Goal: Information Seeking & Learning: Check status

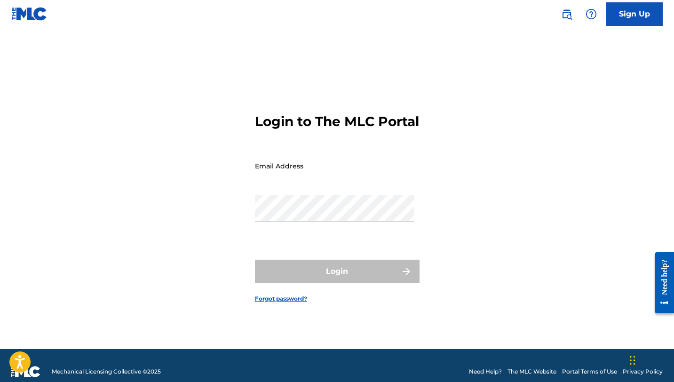
click at [565, 15] on img at bounding box center [566, 13] width 11 height 11
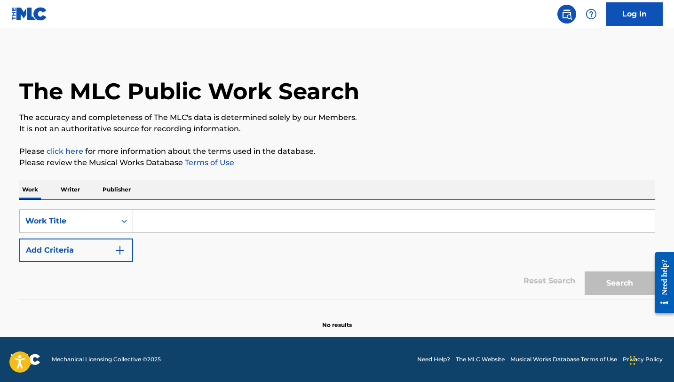
click at [199, 221] on input "Search Form" at bounding box center [393, 221] width 521 height 23
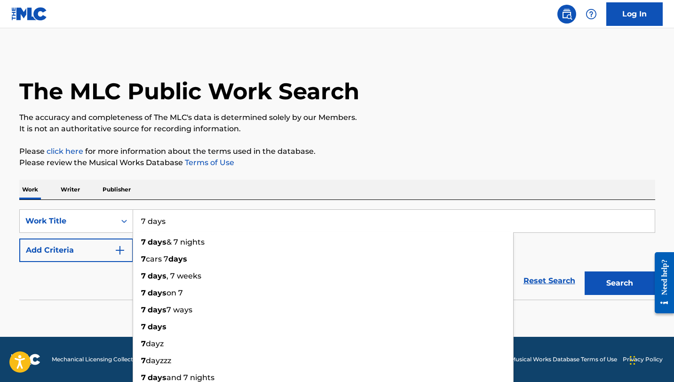
type input "7 days"
click at [112, 253] on button "Add Criteria" at bounding box center [76, 250] width 114 height 24
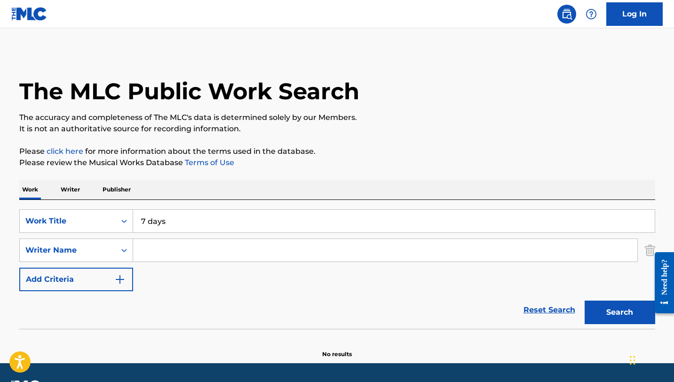
click at [174, 248] on input "Search Form" at bounding box center [385, 250] width 504 height 23
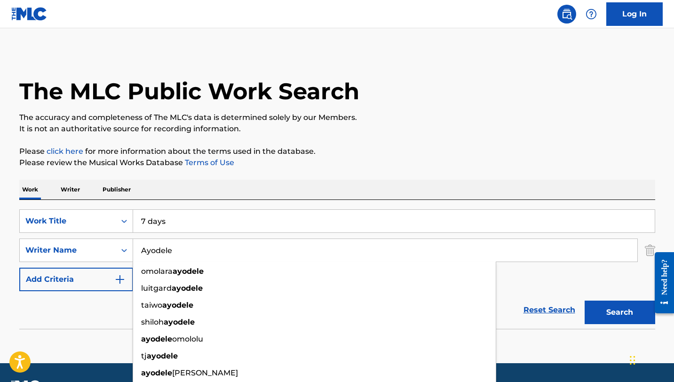
type input "Ayodele"
click at [584, 300] on button "Search" at bounding box center [619, 312] width 71 height 24
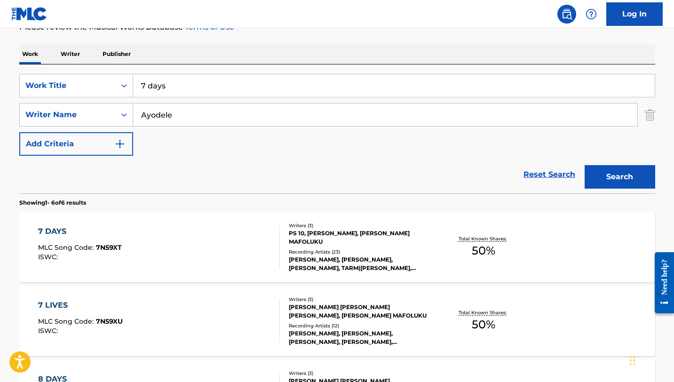
scroll to position [139, 0]
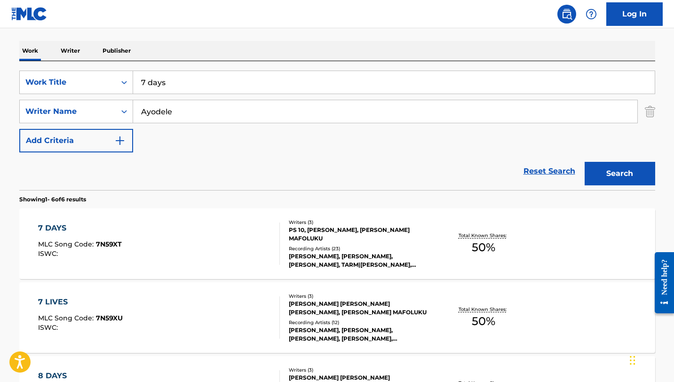
click at [62, 224] on div "7 DAYS" at bounding box center [80, 227] width 84 height 11
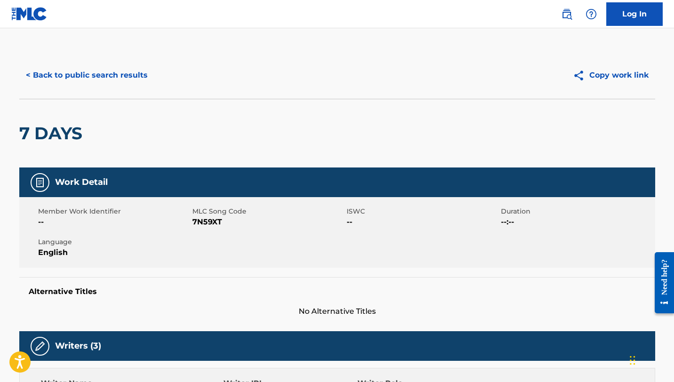
click at [48, 74] on button "< Back to public search results" at bounding box center [86, 75] width 135 height 24
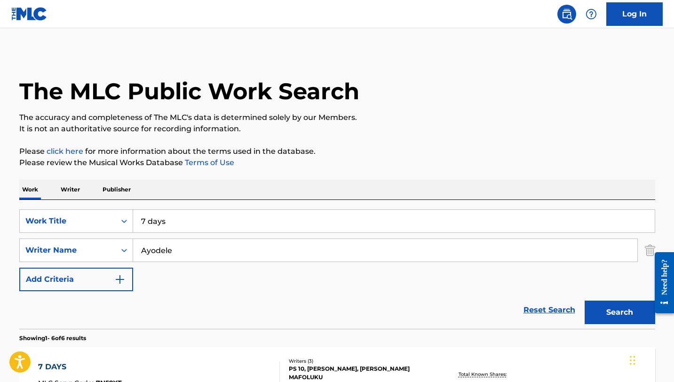
scroll to position [139, 0]
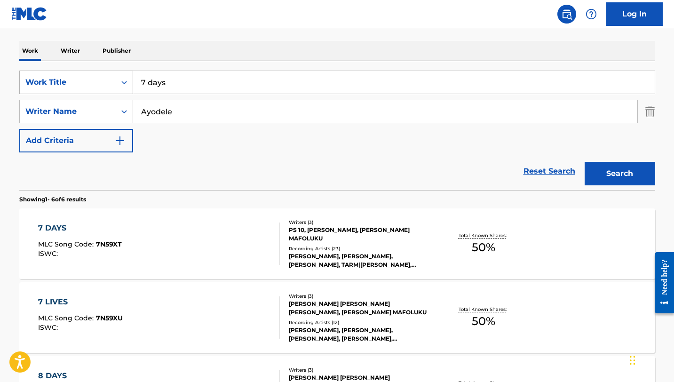
drag, startPoint x: 174, startPoint y: 86, endPoint x: 129, endPoint y: 79, distance: 45.2
click at [129, 79] on div "SearchWithCriteria462c4c0f-0504-45de-a862-279d93abd9bb Work Title 7 days" at bounding box center [337, 83] width 636 height 24
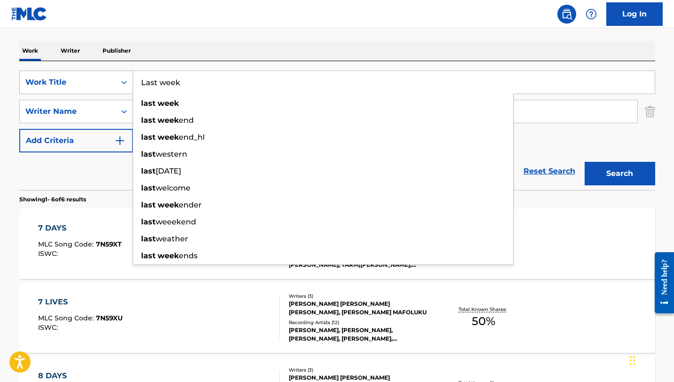
type input "Last week"
click at [584, 162] on button "Search" at bounding box center [619, 174] width 71 height 24
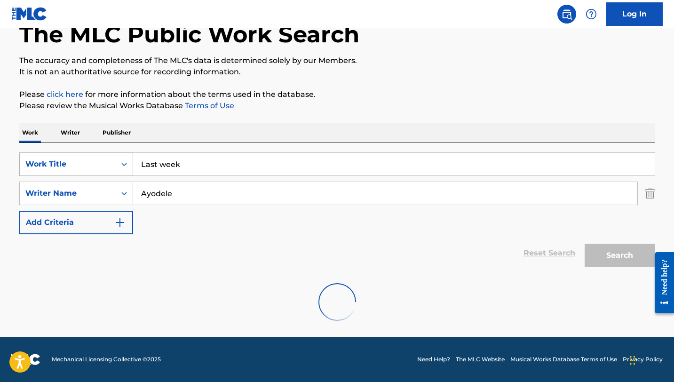
scroll to position [57, 0]
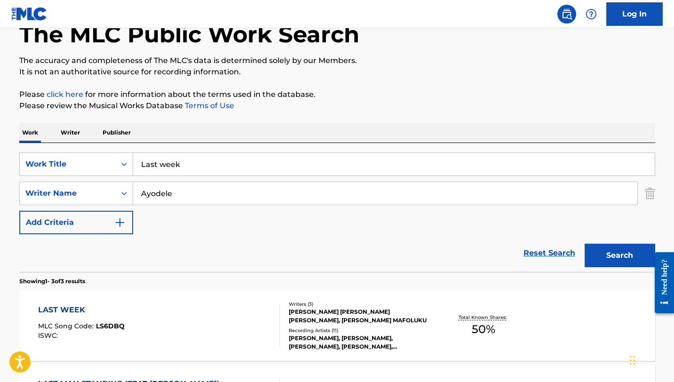
click at [22, 260] on div "Reset Search Search" at bounding box center [337, 253] width 636 height 38
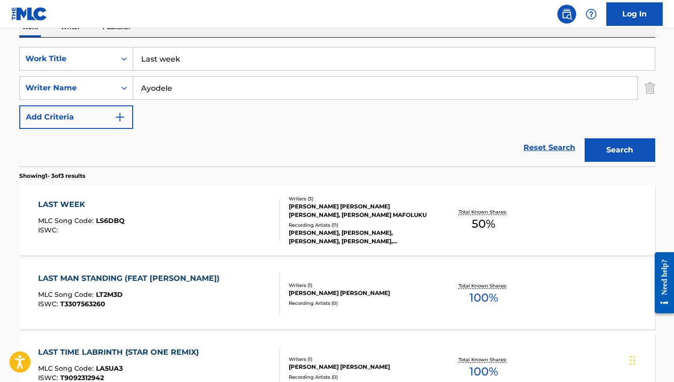
scroll to position [169, 0]
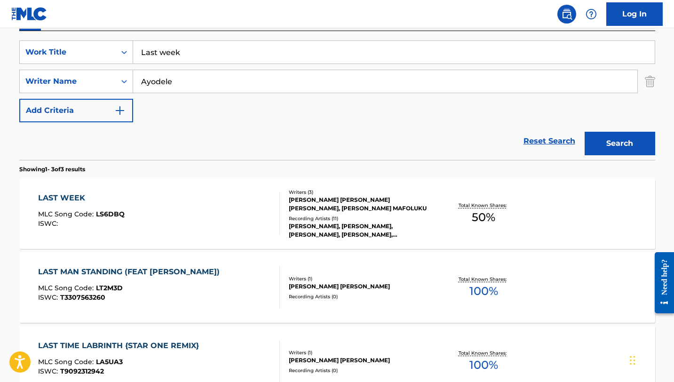
click at [71, 193] on div "LAST WEEK" at bounding box center [81, 197] width 87 height 11
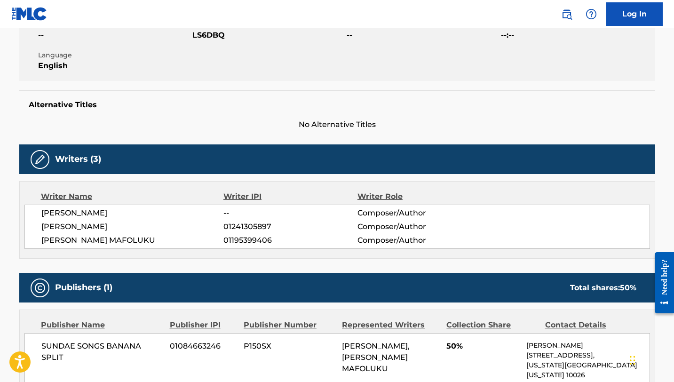
scroll to position [188, 0]
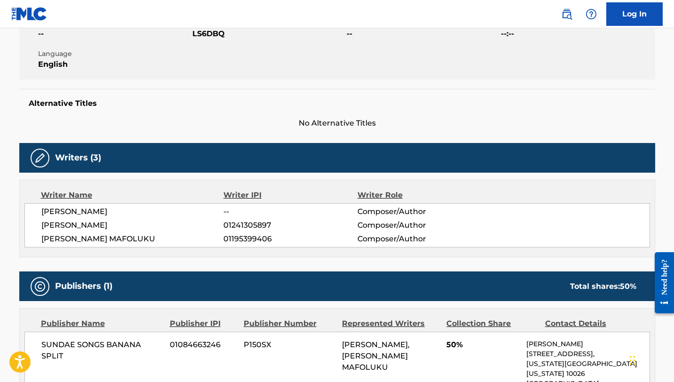
drag, startPoint x: 184, startPoint y: 215, endPoint x: 36, endPoint y: 210, distance: 147.7
click at [36, 210] on div "EMMANUEL CHIDIEBERE IGWEGBE -- Composer/Author OLUWAMAYOWA OLUMIDE OYEFESO 0124…" at bounding box center [336, 225] width 625 height 44
copy span "EMMANUEL CHIDIEBERE IGWEGBE"
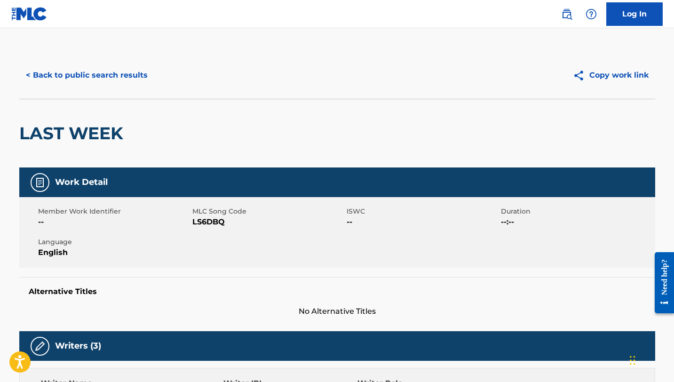
click at [63, 79] on button "< Back to public search results" at bounding box center [86, 75] width 135 height 24
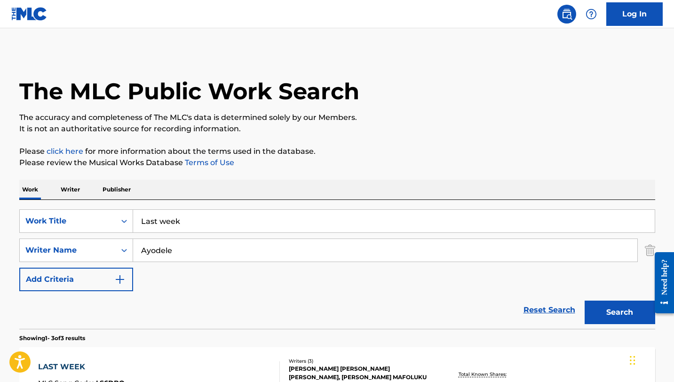
scroll to position [169, 0]
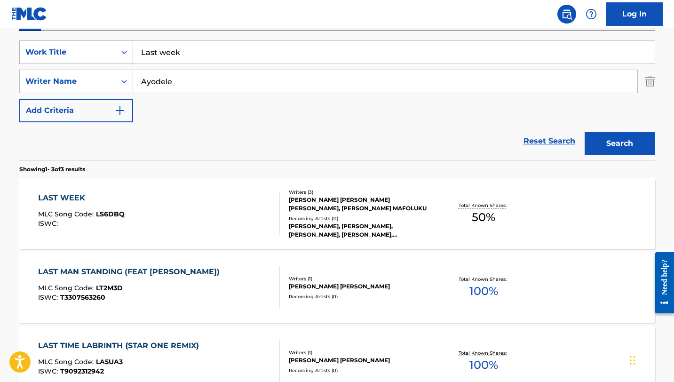
drag, startPoint x: 192, startPoint y: 55, endPoint x: 130, endPoint y: 50, distance: 62.2
click at [130, 50] on div "SearchWithCriteria462c4c0f-0504-45de-a862-279d93abd9bb Work Title Last week" at bounding box center [337, 52] width 636 height 24
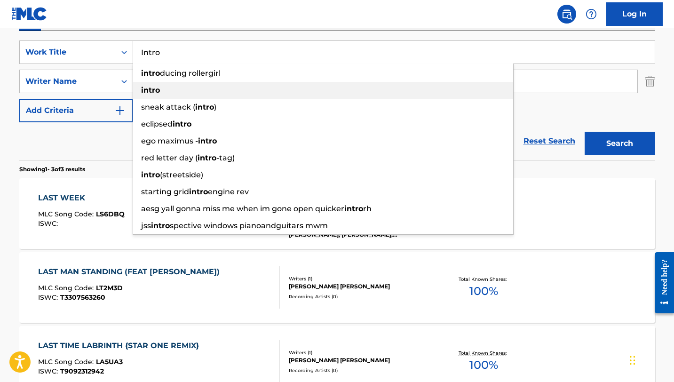
click at [141, 94] on strong "intro" at bounding box center [150, 90] width 19 height 9
type input "intro"
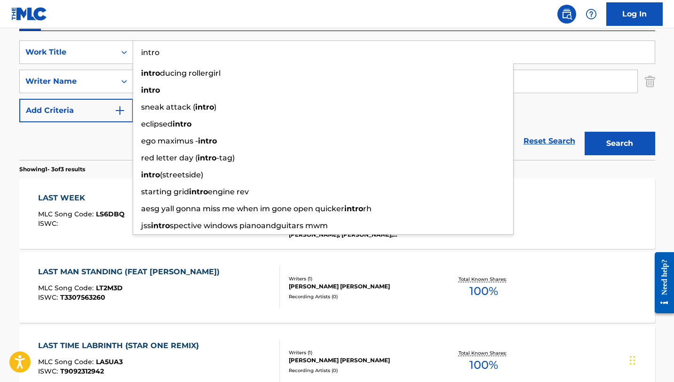
click at [97, 138] on div "Reset Search Search" at bounding box center [337, 141] width 636 height 38
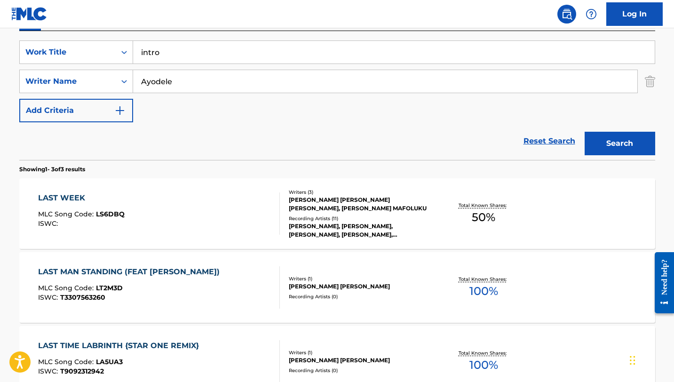
click at [191, 77] on input "Ayodele" at bounding box center [385, 81] width 504 height 23
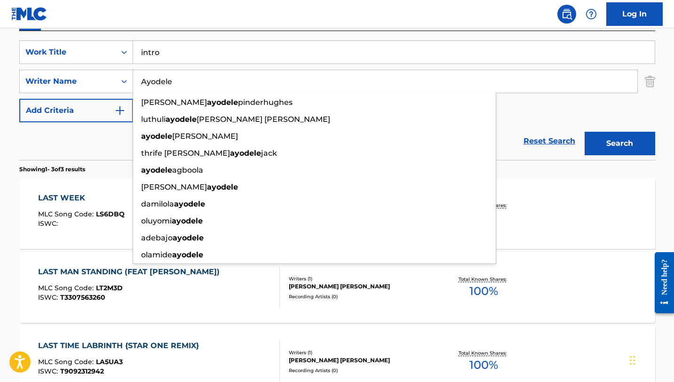
paste input "Timileyin Sulaimon"
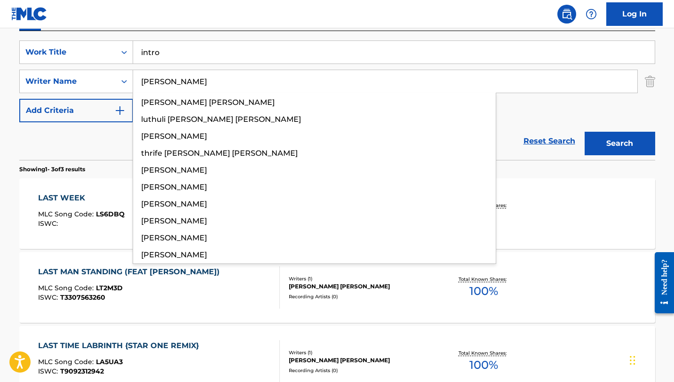
type input "Timileyin Sulaimon"
click at [584, 132] on button "Search" at bounding box center [619, 144] width 71 height 24
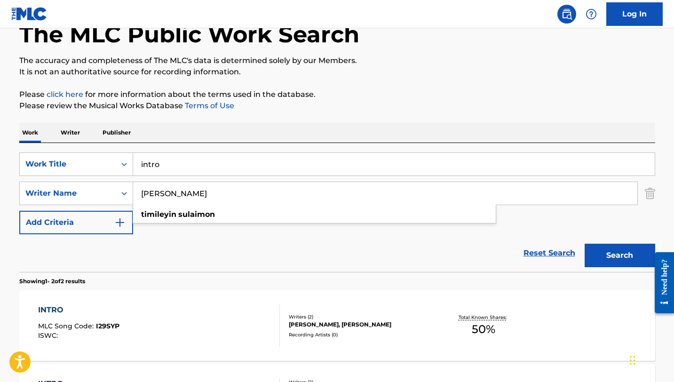
click at [103, 267] on div "Reset Search Search" at bounding box center [337, 253] width 636 height 38
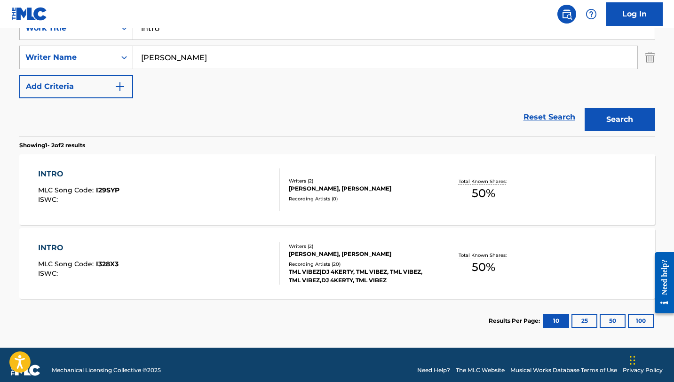
scroll to position [197, 0]
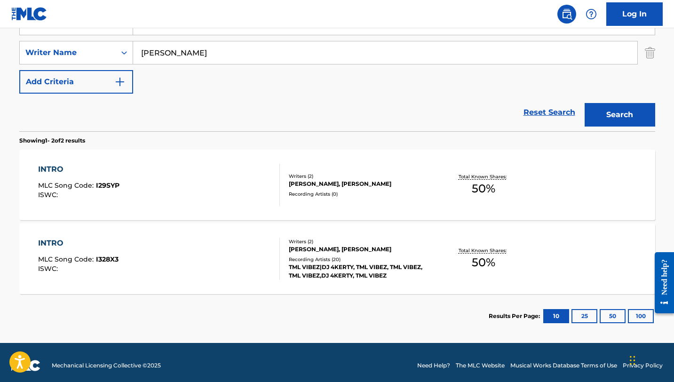
click at [63, 246] on div "INTRO" at bounding box center [78, 242] width 80 height 11
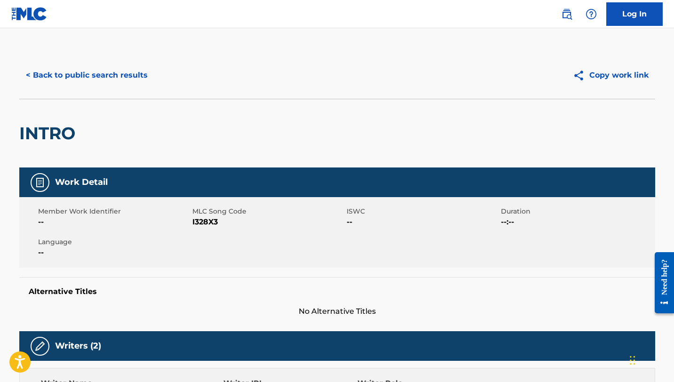
click at [50, 84] on button "< Back to public search results" at bounding box center [86, 75] width 135 height 24
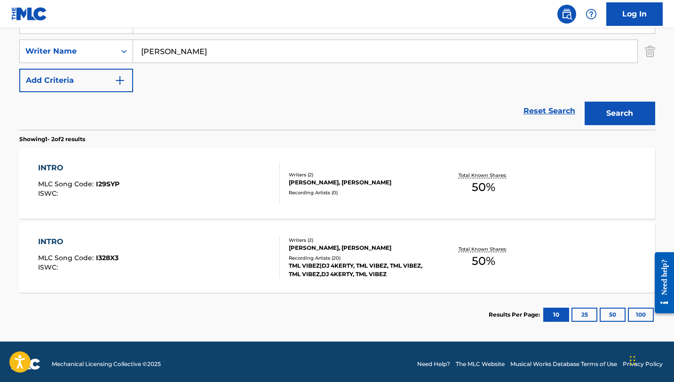
scroll to position [204, 0]
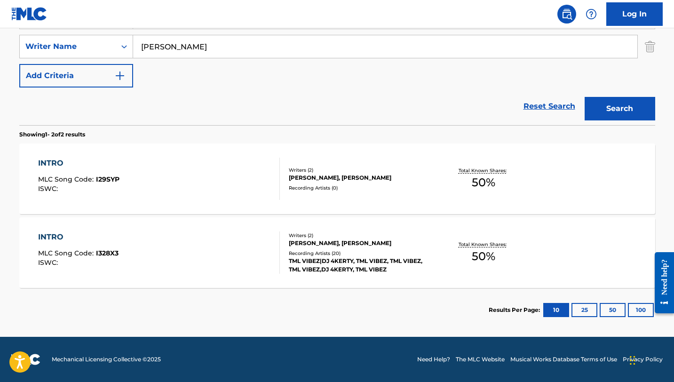
click at [627, 18] on link "Log In" at bounding box center [634, 14] width 56 height 24
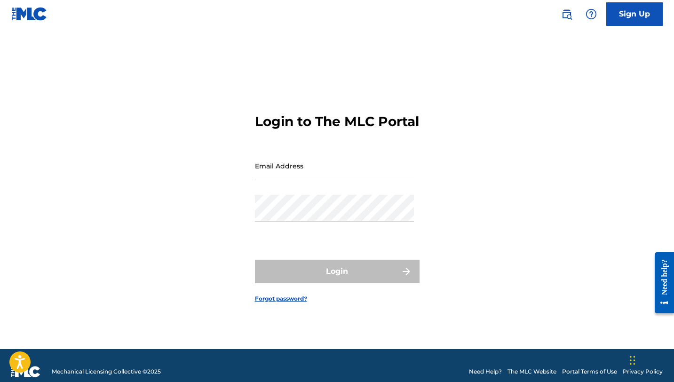
click at [346, 177] on input "Email Address" at bounding box center [334, 165] width 159 height 27
type input "[EMAIL_ADDRESS][DOMAIN_NAME]"
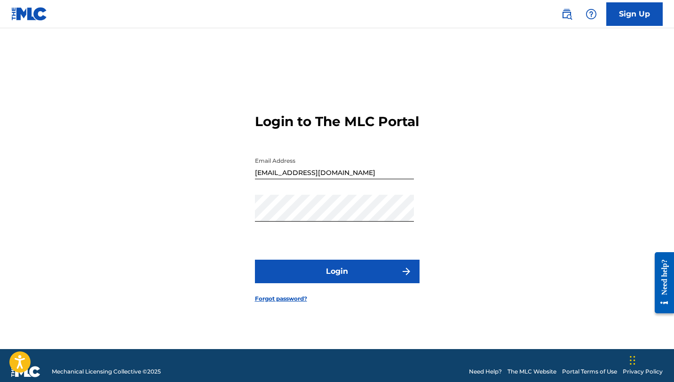
click at [317, 277] on button "Login" at bounding box center [337, 272] width 165 height 24
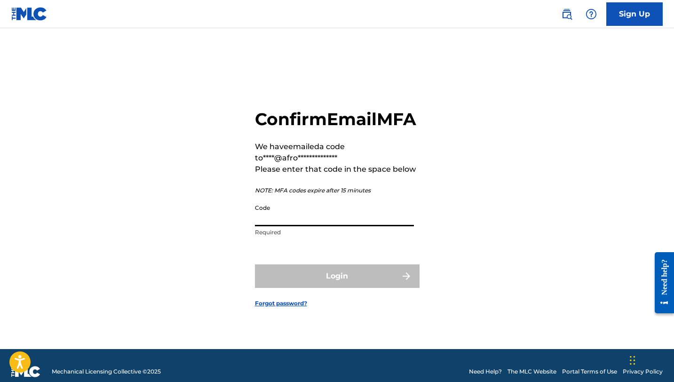
click at [305, 226] on input "Code" at bounding box center [334, 212] width 159 height 27
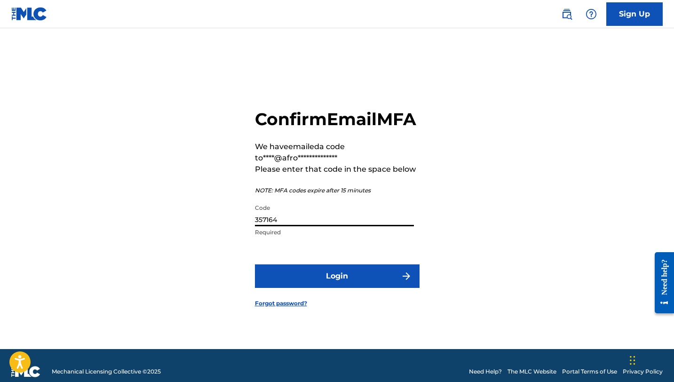
type input "357164"
click at [255, 264] on button "Login" at bounding box center [337, 276] width 165 height 24
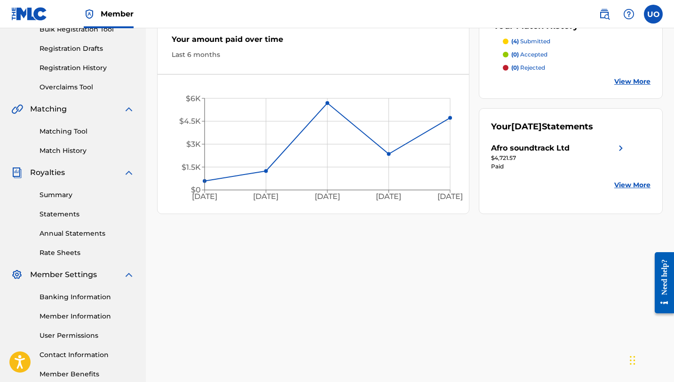
scroll to position [158, 0]
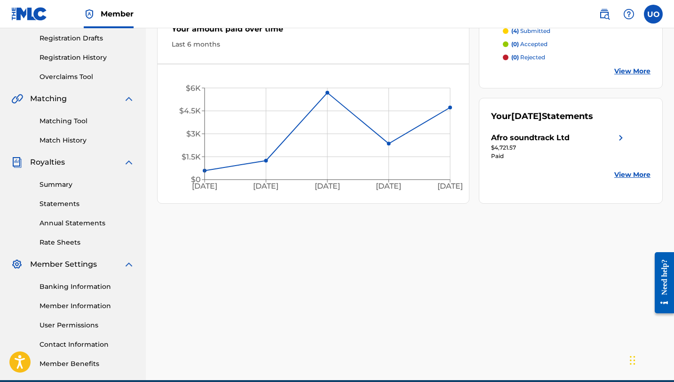
click at [58, 186] on link "Summary" at bounding box center [86, 185] width 95 height 10
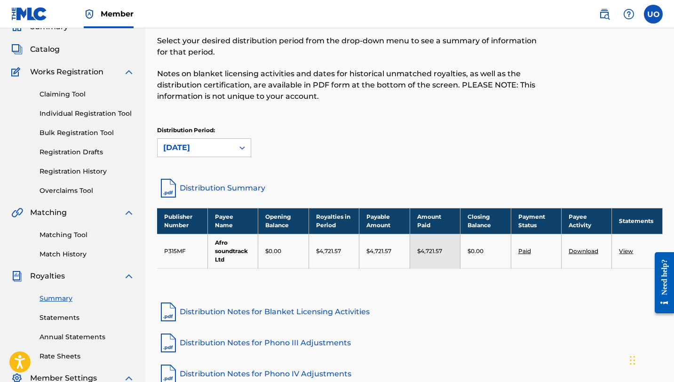
scroll to position [43, 0]
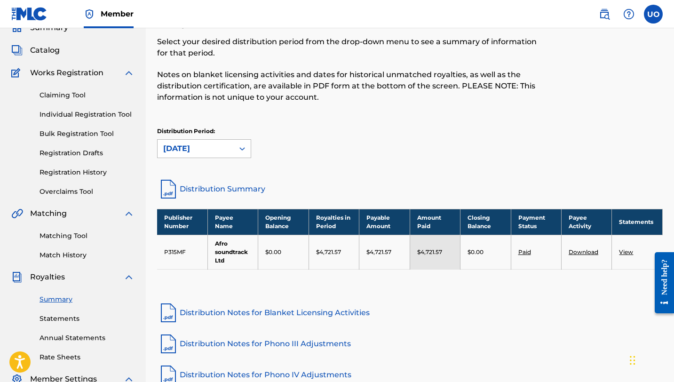
click at [201, 156] on div "August 2025" at bounding box center [196, 149] width 76 height 18
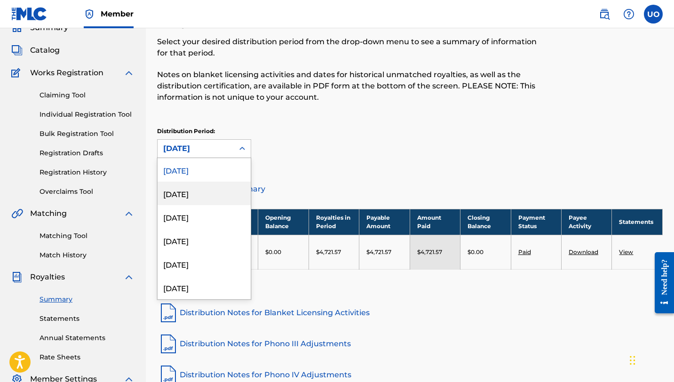
click at [196, 191] on div "July 2025" at bounding box center [204, 194] width 93 height 24
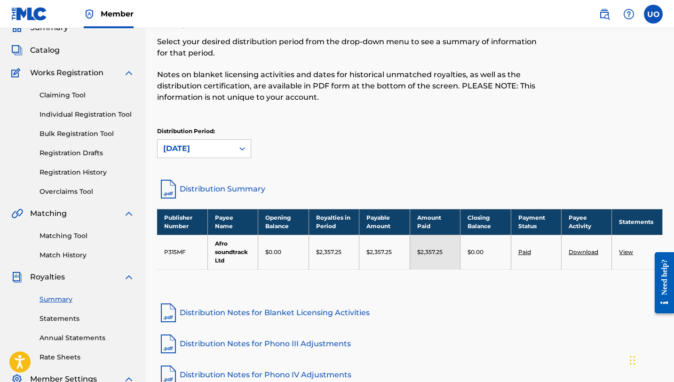
click at [224, 190] on link "Distribution Summary" at bounding box center [409, 189] width 505 height 23
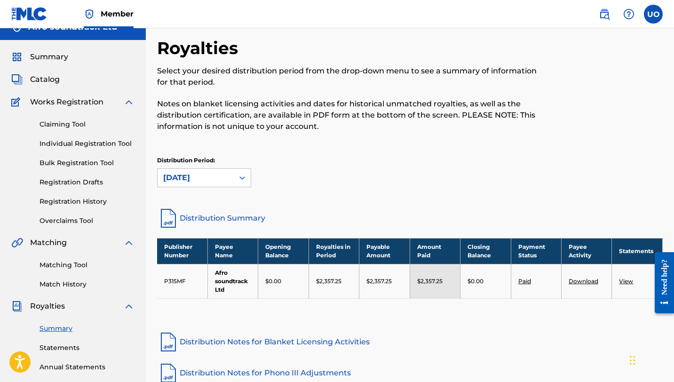
scroll to position [14, 0]
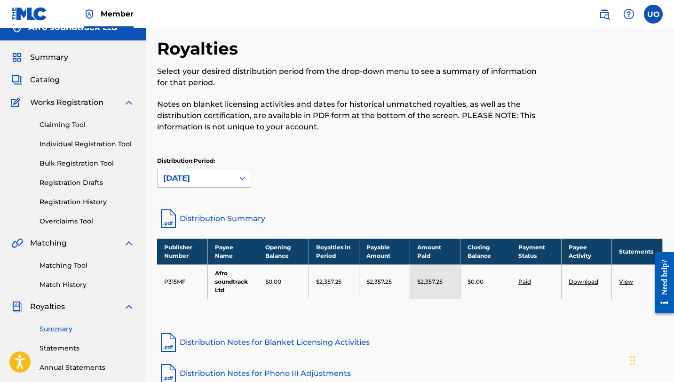
click at [50, 202] on link "Registration History" at bounding box center [86, 202] width 95 height 10
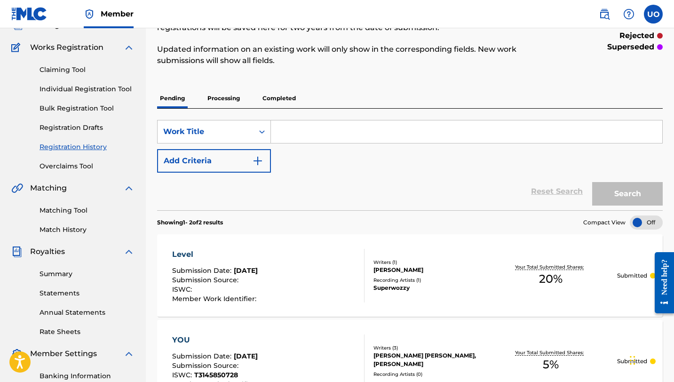
scroll to position [201, 0]
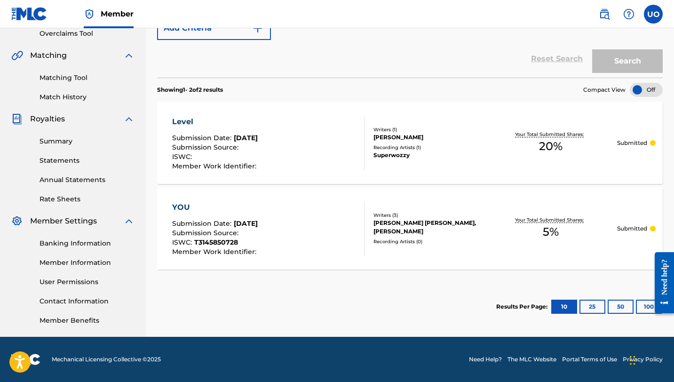
click at [193, 126] on div "Level" at bounding box center [215, 121] width 87 height 11
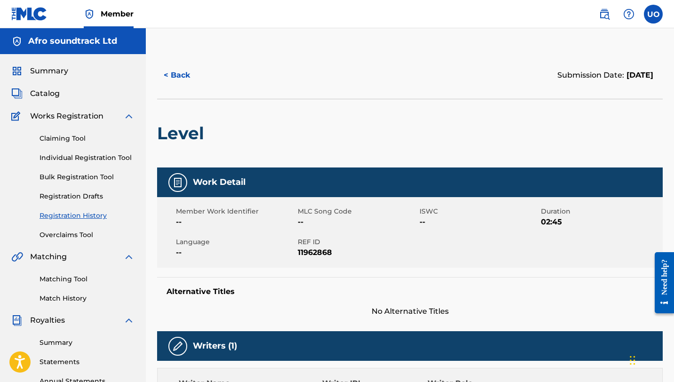
click at [168, 77] on button "< Back" at bounding box center [185, 75] width 56 height 24
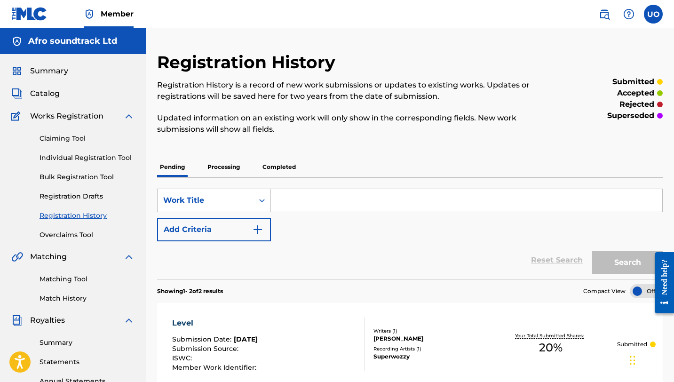
click at [284, 174] on p "Completed" at bounding box center [279, 167] width 39 height 20
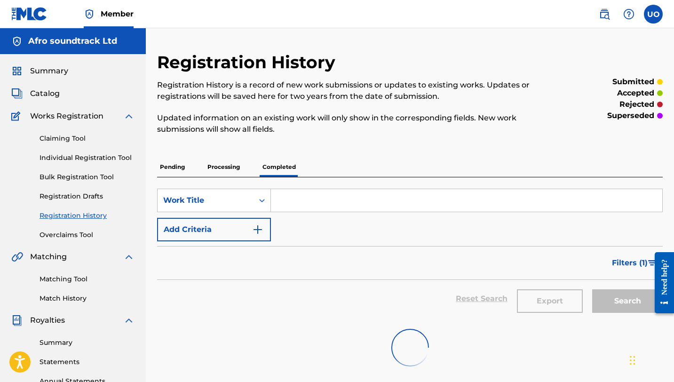
click at [288, 200] on input "Search Form" at bounding box center [466, 200] width 391 height 23
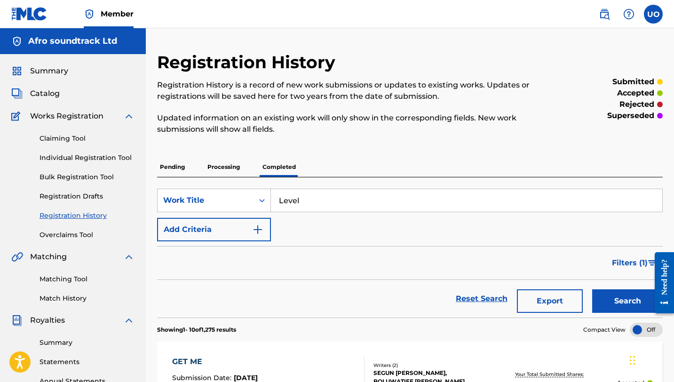
type input "Level"
click at [592, 289] on button "Search" at bounding box center [627, 301] width 71 height 24
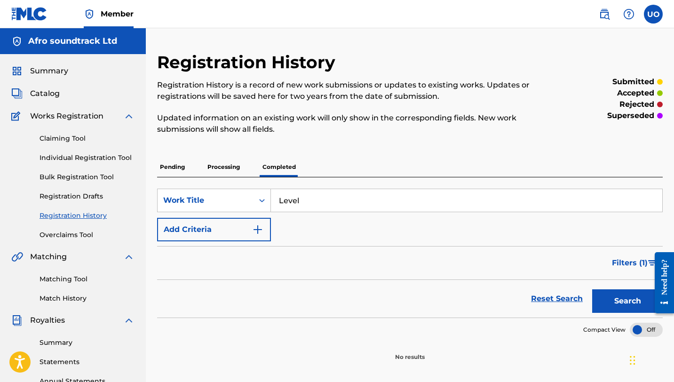
click at [55, 97] on span "Catalog" at bounding box center [45, 93] width 30 height 11
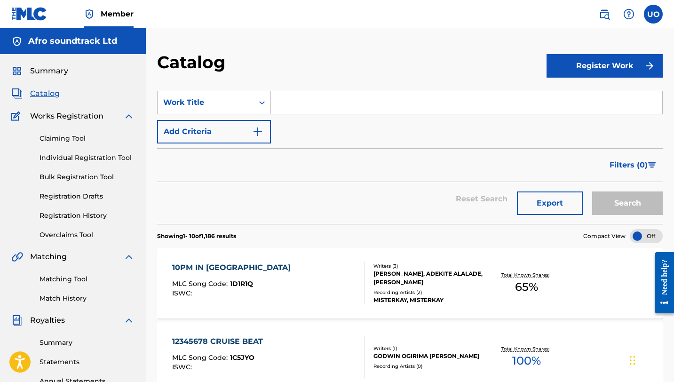
click at [288, 105] on input "Search Form" at bounding box center [466, 102] width 391 height 23
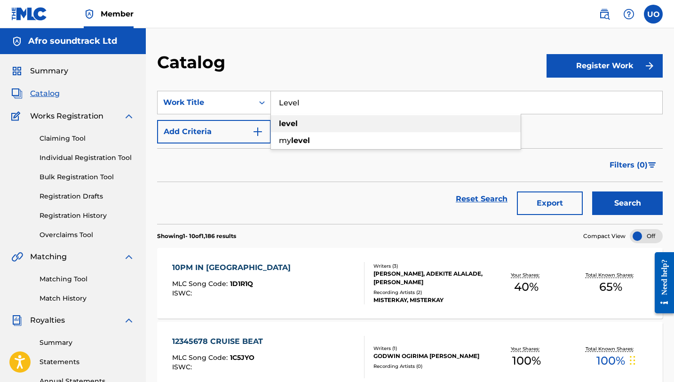
click at [307, 127] on div "level" at bounding box center [396, 123] width 250 height 17
click at [634, 205] on button "Search" at bounding box center [627, 203] width 71 height 24
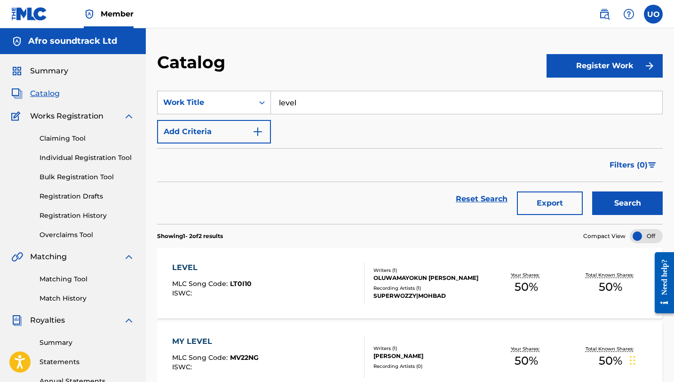
click at [316, 105] on input "level" at bounding box center [466, 102] width 391 height 23
click at [592, 191] on button "Search" at bounding box center [627, 203] width 71 height 24
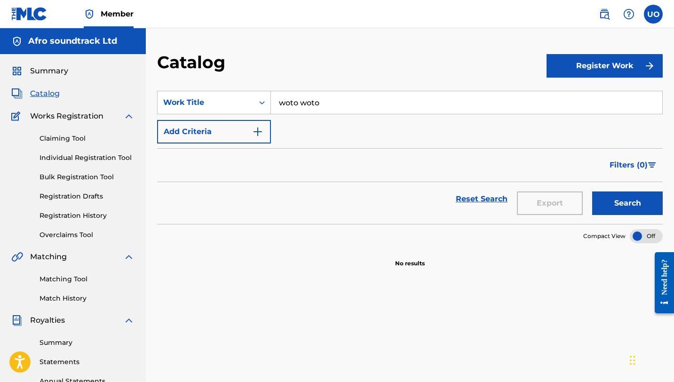
click at [592, 191] on button "Search" at bounding box center [627, 203] width 71 height 24
drag, startPoint x: 335, startPoint y: 110, endPoint x: 278, endPoint y: 103, distance: 57.3
click at [278, 103] on input "woto woto" at bounding box center [466, 102] width 391 height 23
click at [281, 119] on strong "hotel" at bounding box center [289, 123] width 20 height 9
type input "hotel lobby"
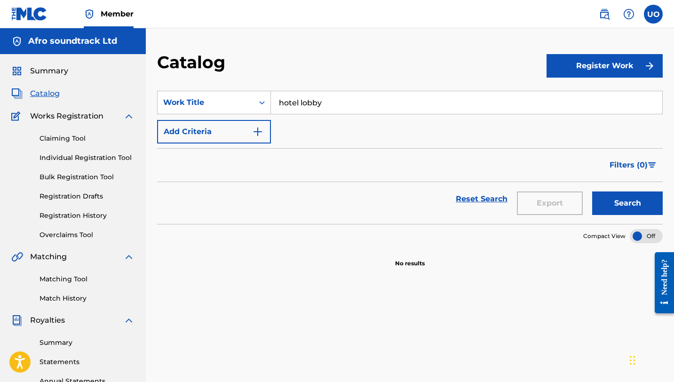
click at [592, 191] on button "Search" at bounding box center [627, 203] width 71 height 24
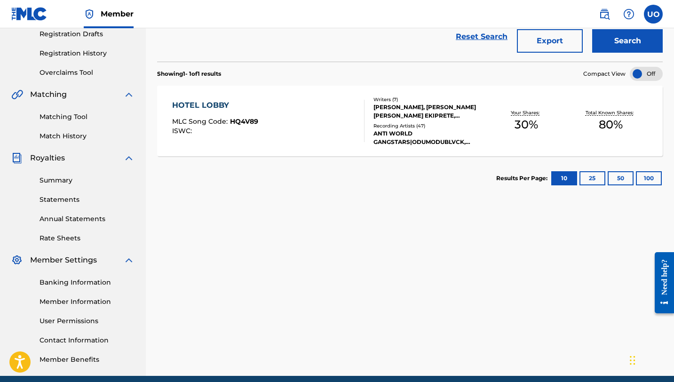
scroll to position [163, 0]
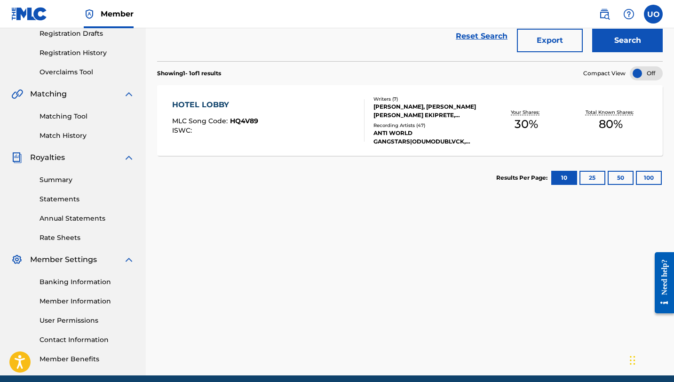
click at [63, 184] on link "Summary" at bounding box center [86, 180] width 95 height 10
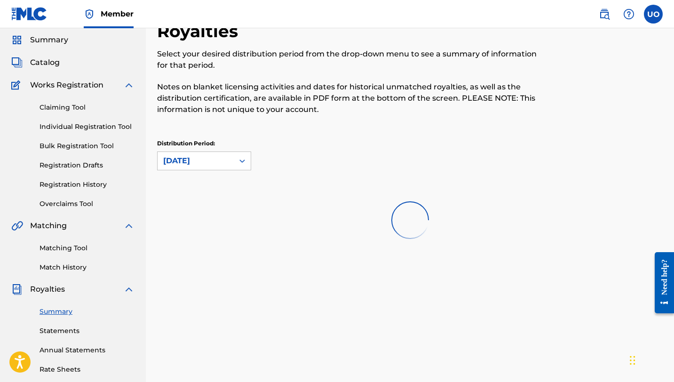
scroll to position [32, 0]
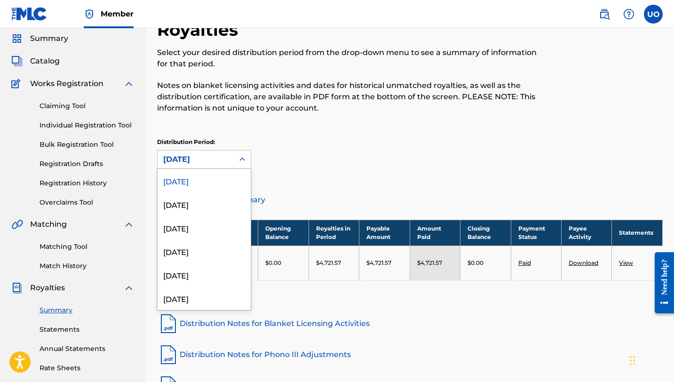
click at [207, 156] on div "August 2025" at bounding box center [195, 159] width 65 height 11
click at [197, 227] on div "June 2025" at bounding box center [204, 228] width 93 height 24
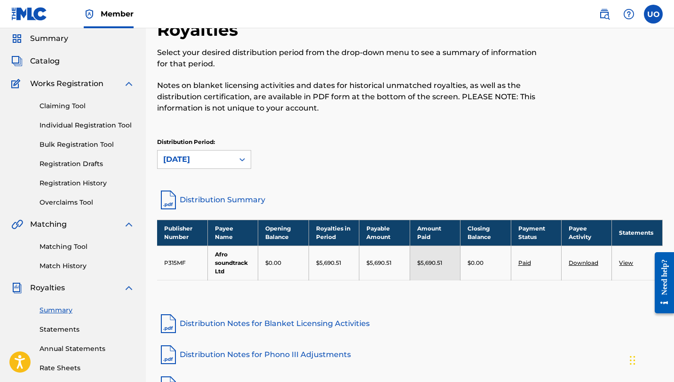
click at [216, 198] on link "Distribution Summary" at bounding box center [409, 200] width 505 height 23
click at [62, 180] on link "Registration History" at bounding box center [86, 183] width 95 height 10
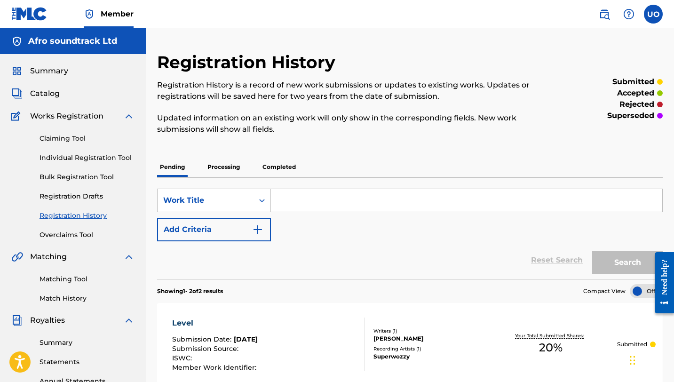
click at [238, 166] on p "Processing" at bounding box center [224, 167] width 38 height 20
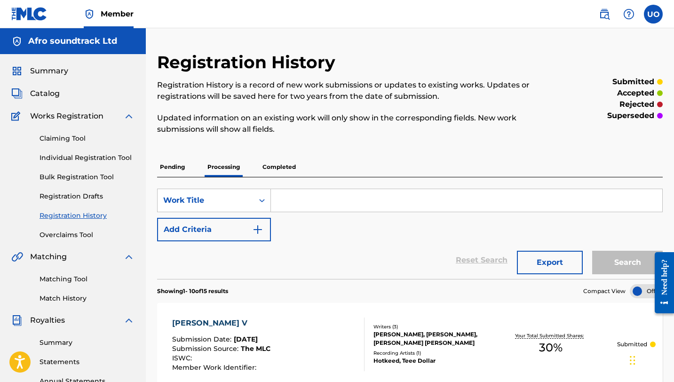
click at [313, 201] on input "Search Form" at bounding box center [466, 200] width 391 height 23
type input "2"
type input "wotowoto"
click at [592, 251] on button "Search" at bounding box center [627, 263] width 71 height 24
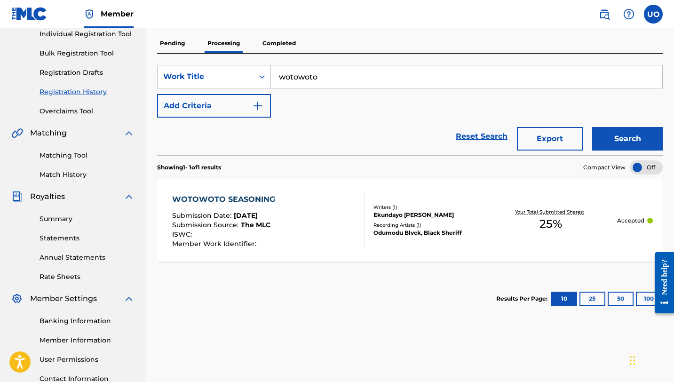
scroll to position [125, 0]
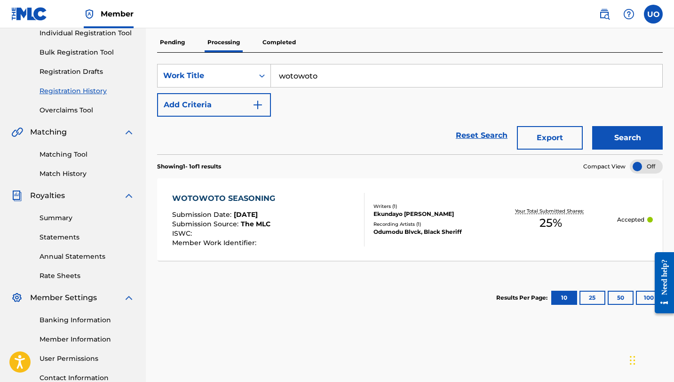
click at [233, 195] on div "WOTOWOTO SEASONING" at bounding box center [226, 198] width 108 height 11
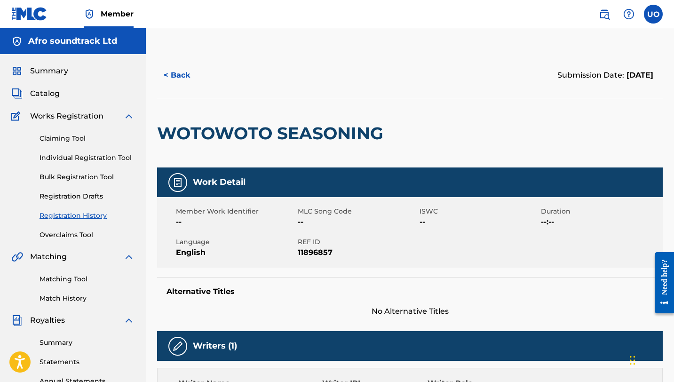
click at [182, 81] on button "< Back" at bounding box center [185, 75] width 56 height 24
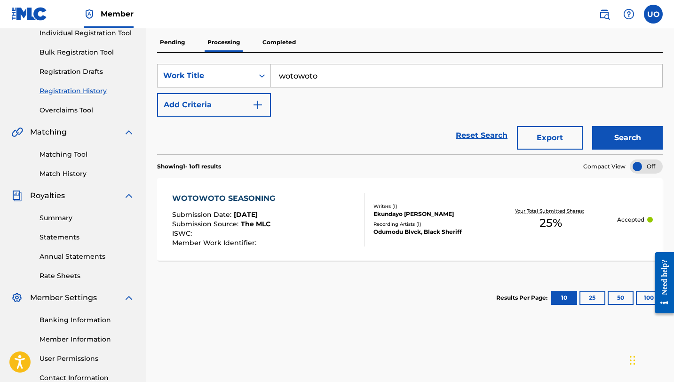
click at [283, 38] on p "Completed" at bounding box center [279, 42] width 39 height 20
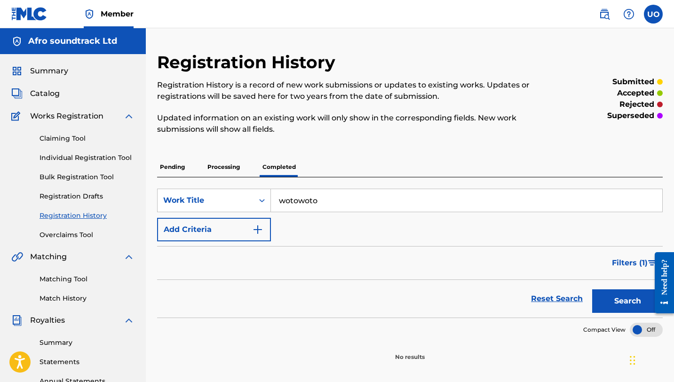
click at [43, 97] on span "Catalog" at bounding box center [45, 93] width 30 height 11
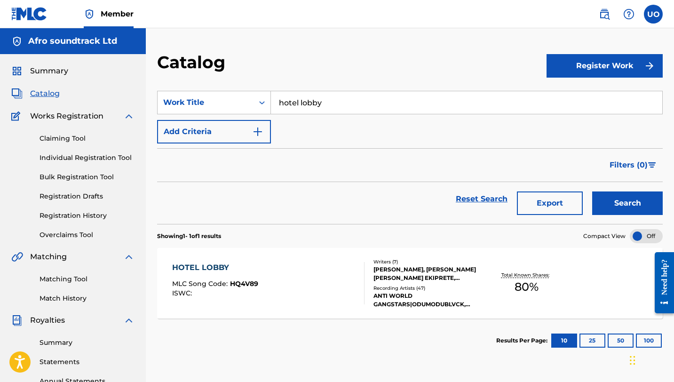
click at [337, 108] on input "hotel lobby" at bounding box center [466, 102] width 391 height 23
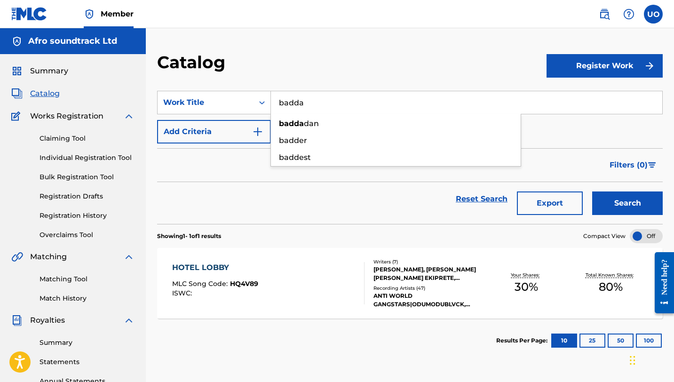
type input "badda"
click at [592, 191] on button "Search" at bounding box center [627, 203] width 71 height 24
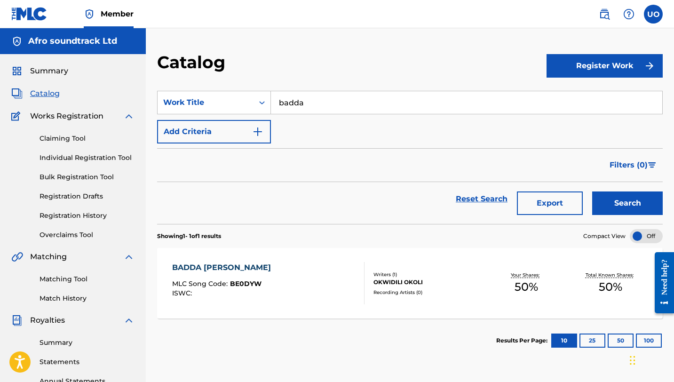
click at [216, 265] on div "BADDA DAN" at bounding box center [223, 267] width 103 height 11
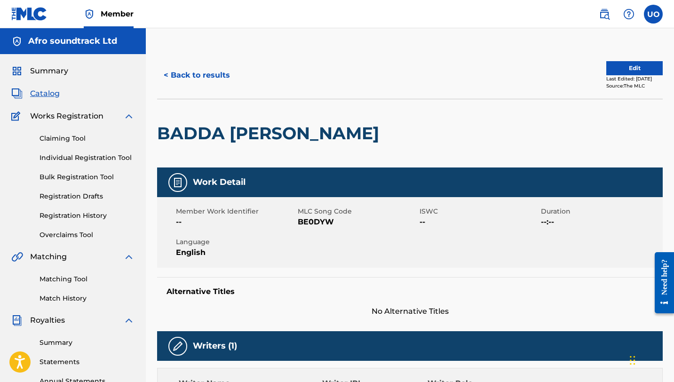
click at [173, 78] on button "< Back to results" at bounding box center [196, 75] width 79 height 24
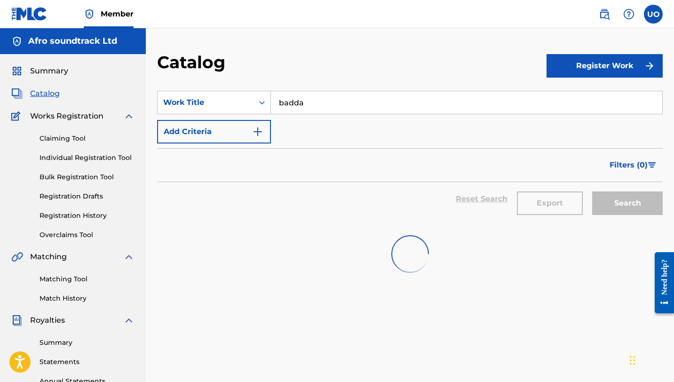
click at [324, 96] on input "badda" at bounding box center [466, 102] width 391 height 23
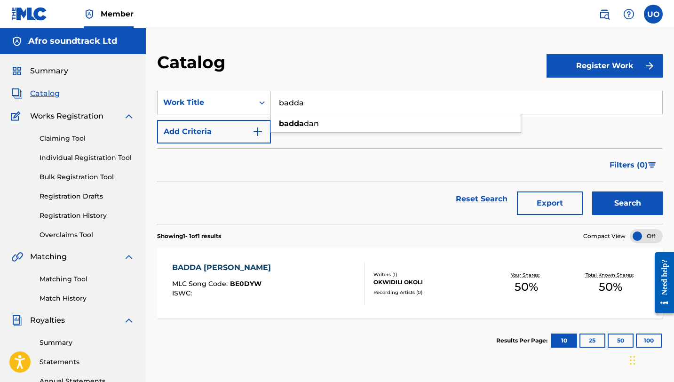
paste input "San SIro"
type input "San SIro"
click at [592, 191] on button "Search" at bounding box center [627, 203] width 71 height 24
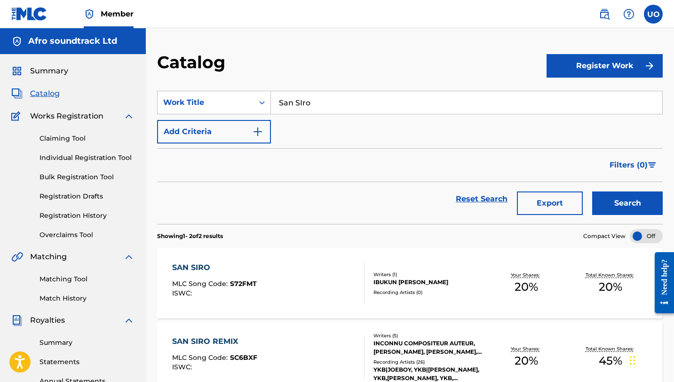
click at [40, 72] on span "Summary" at bounding box center [49, 70] width 38 height 11
